Goal: Find specific page/section: Find specific page/section

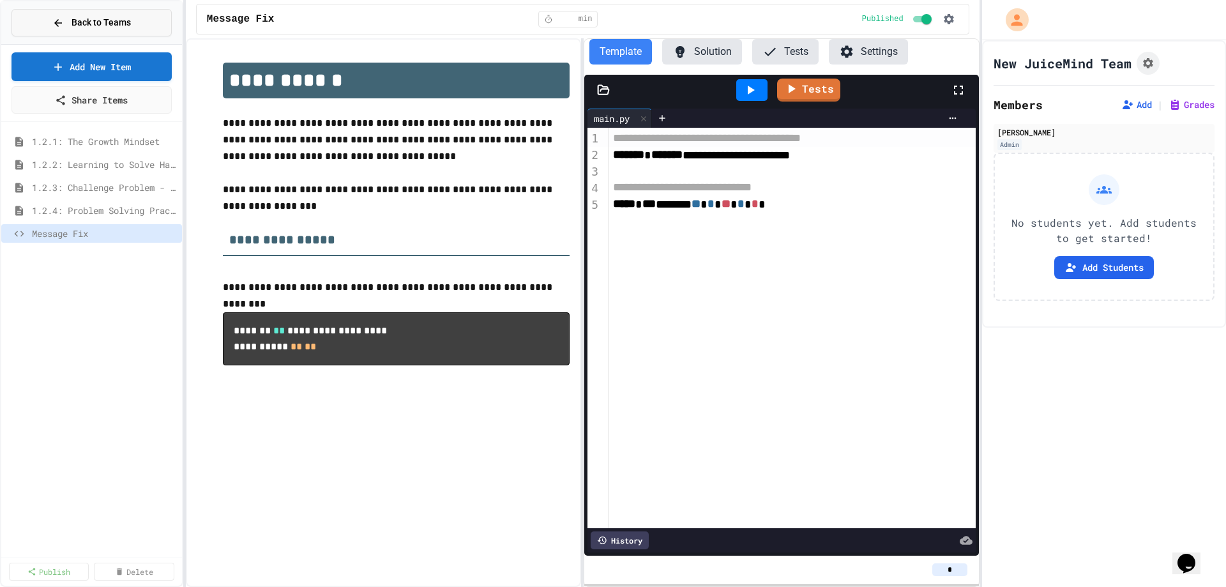
click at [78, 26] on span "Back to Teams" at bounding box center [101, 22] width 59 height 13
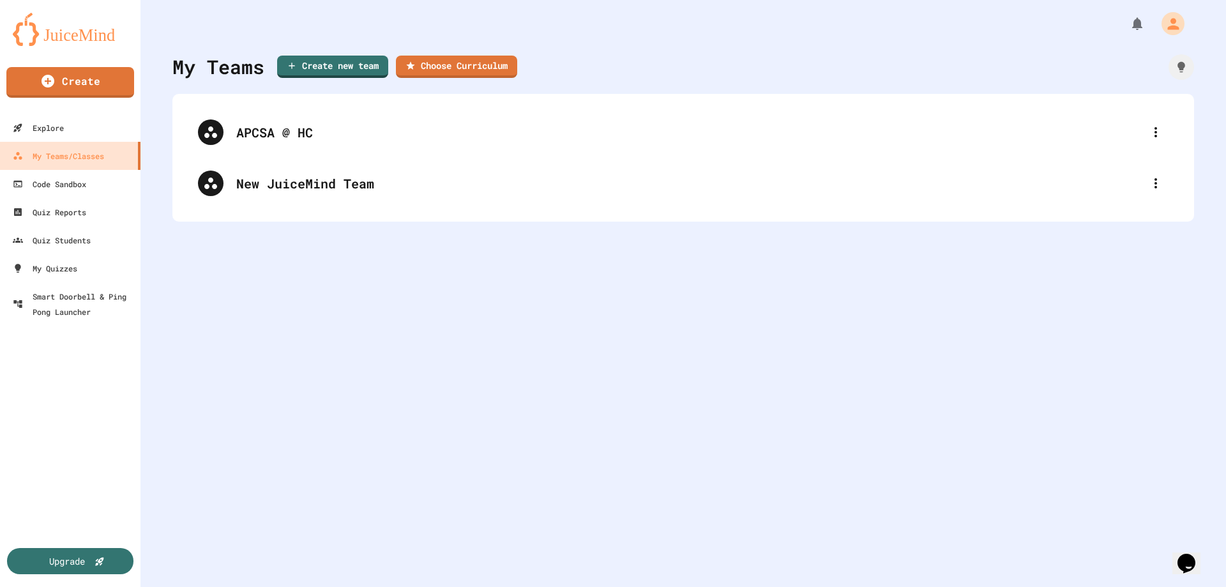
drag, startPoint x: 1101, startPoint y: 0, endPoint x: 861, endPoint y: 38, distance: 242.5
click at [861, 38] on div "My Teams Create new team Choose Curriculum APCSA @ HC New JuiceMind Team" at bounding box center [683, 293] width 1086 height 587
